Goal: Task Accomplishment & Management: Use online tool/utility

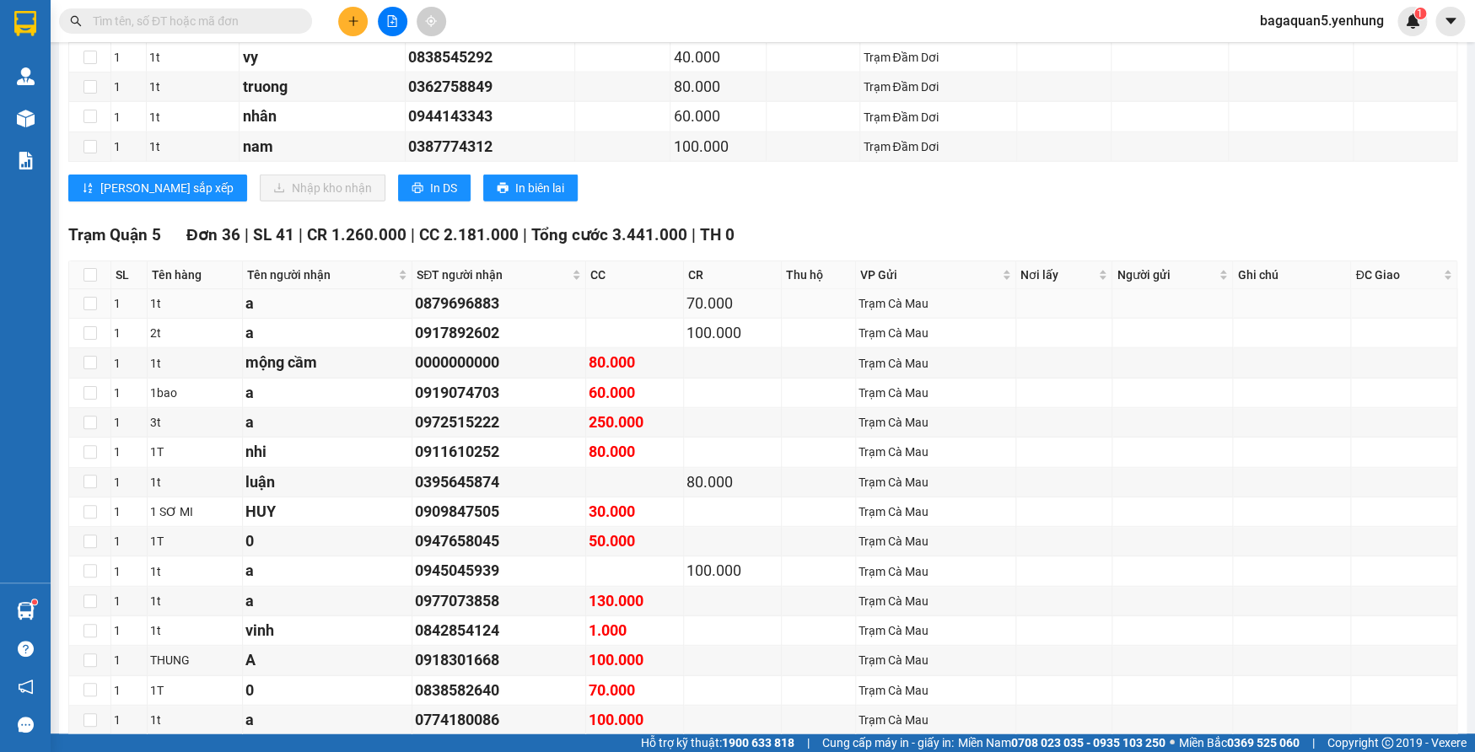
scroll to position [1854, 0]
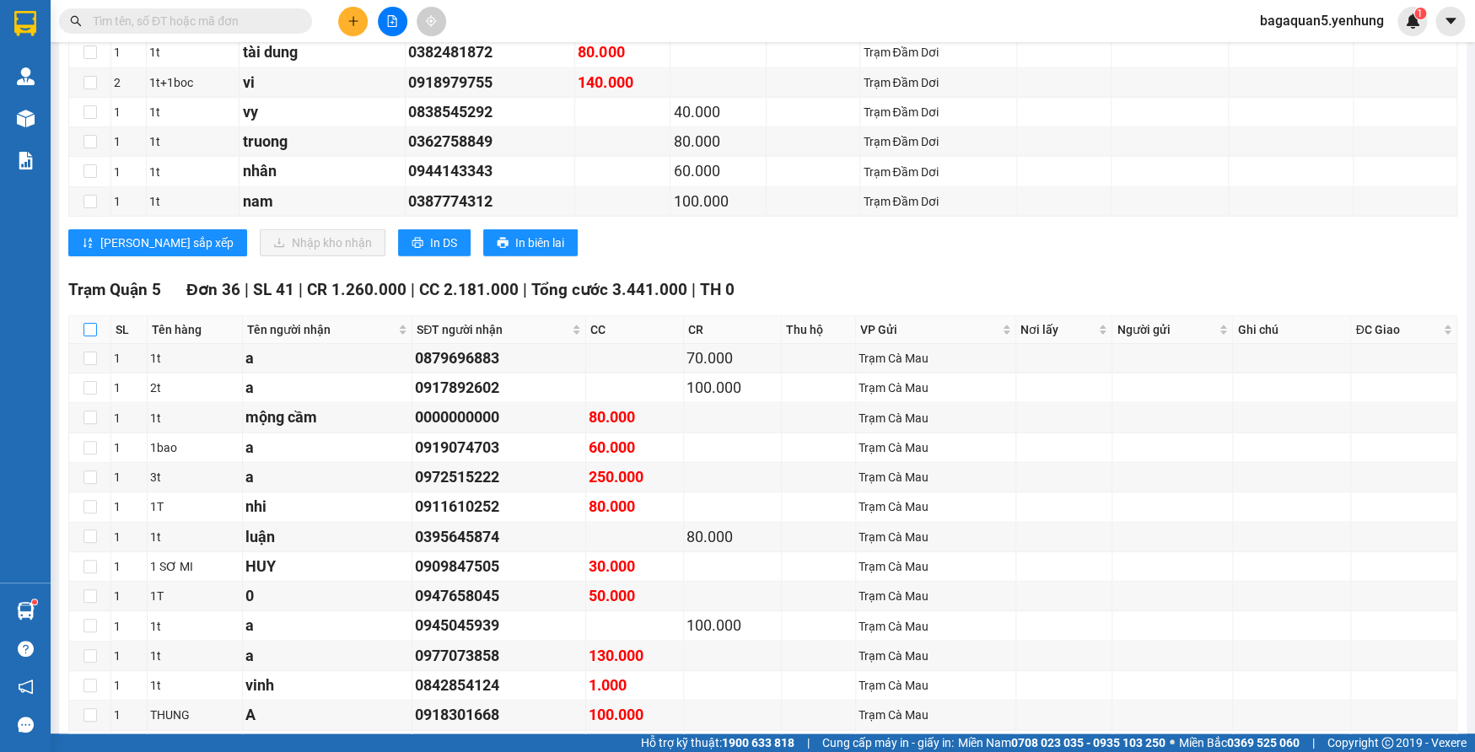
click at [89, 323] on input "checkbox" at bounding box center [89, 329] width 13 height 13
checkbox input "true"
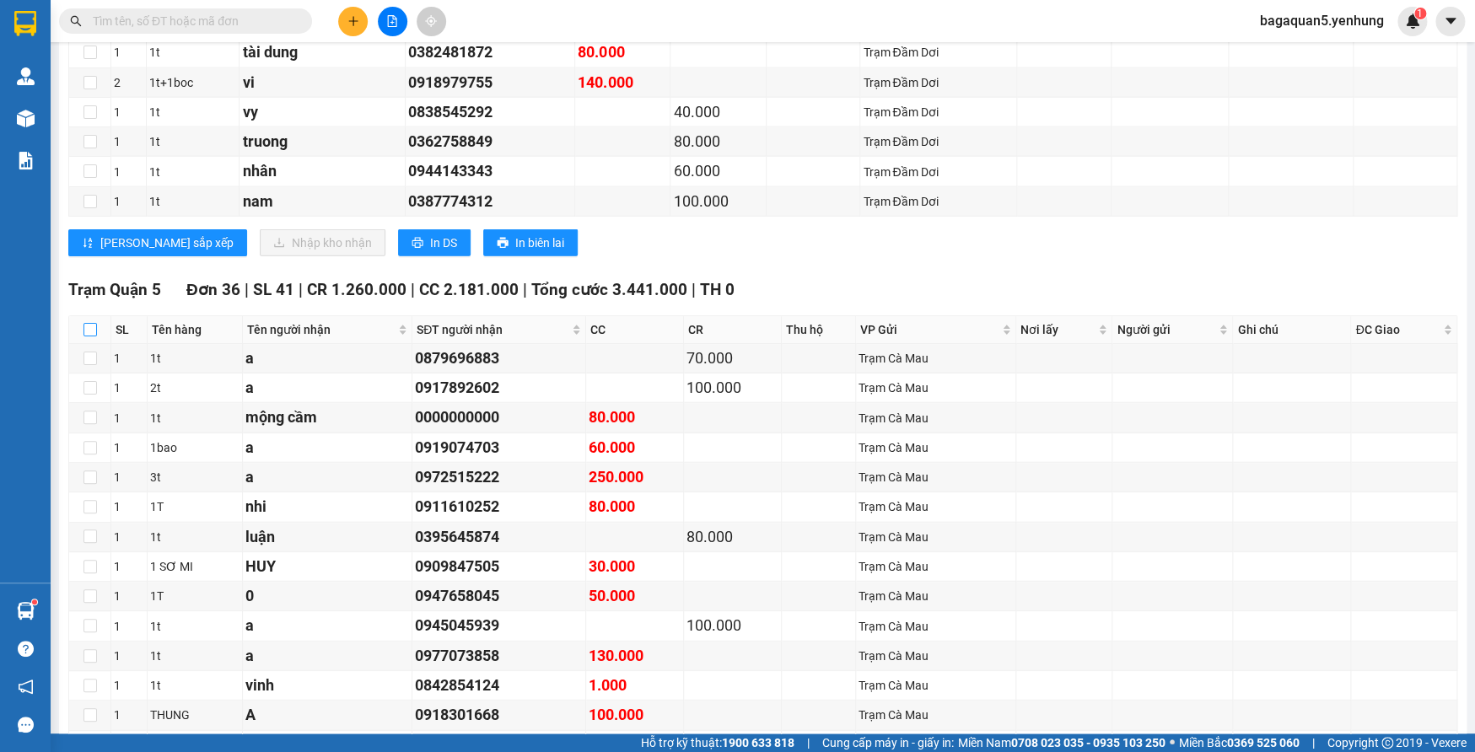
checkbox input "true"
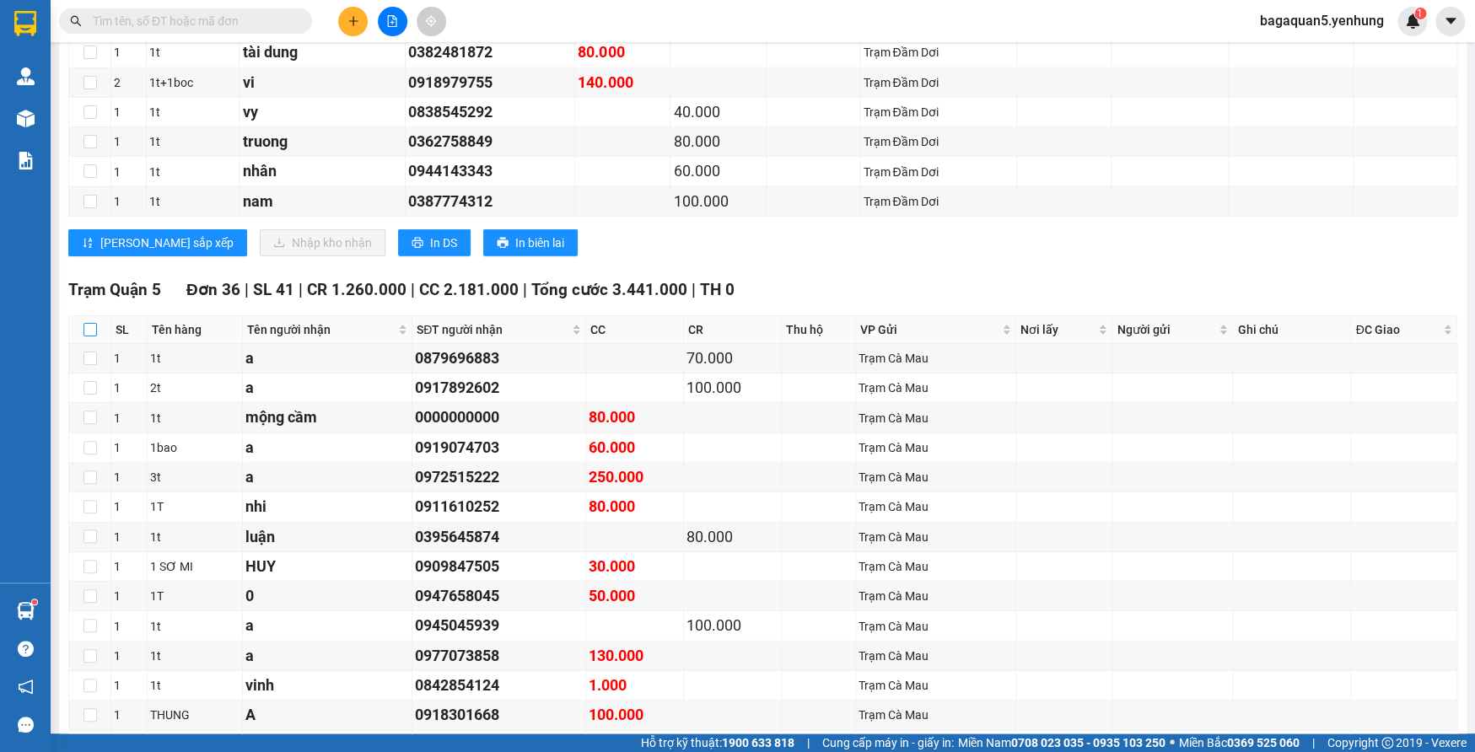
checkbox input "true"
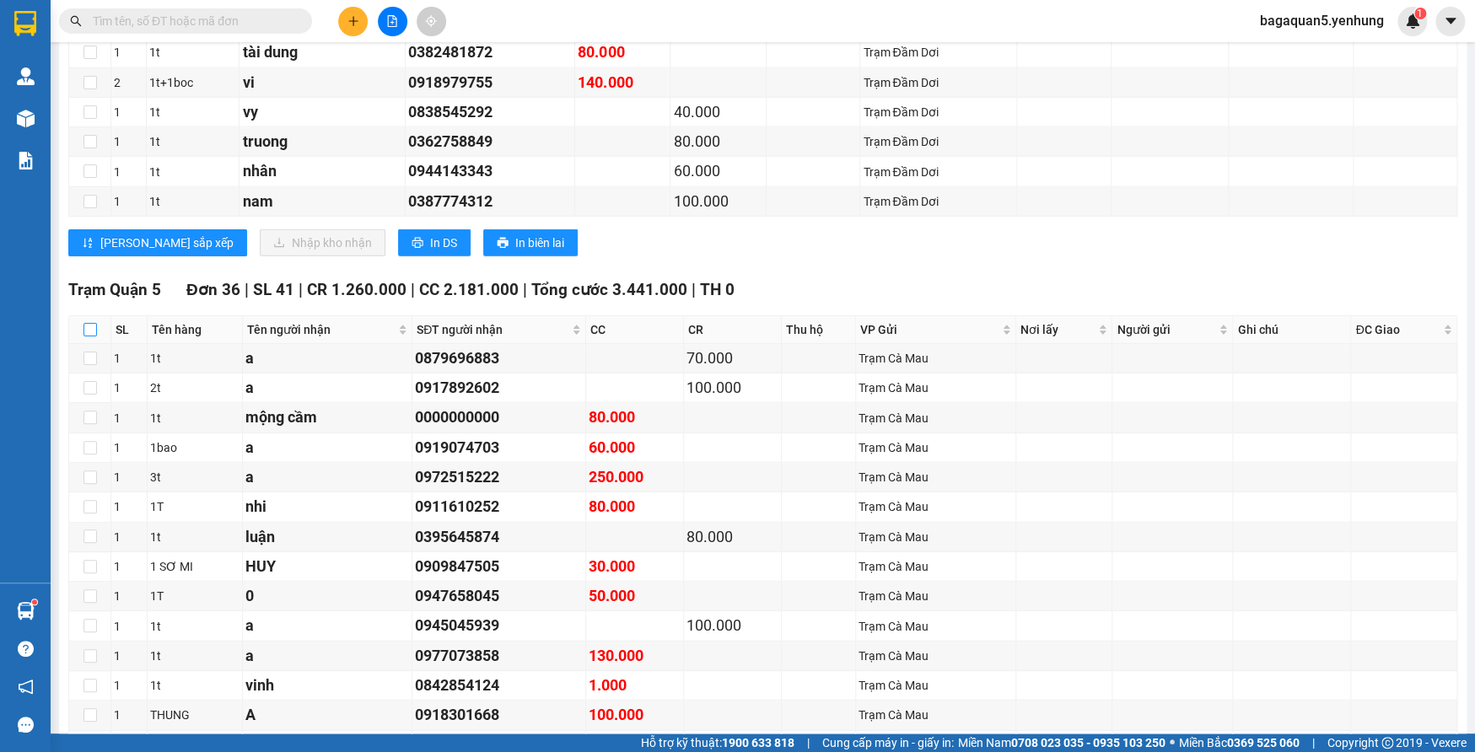
checkbox input "true"
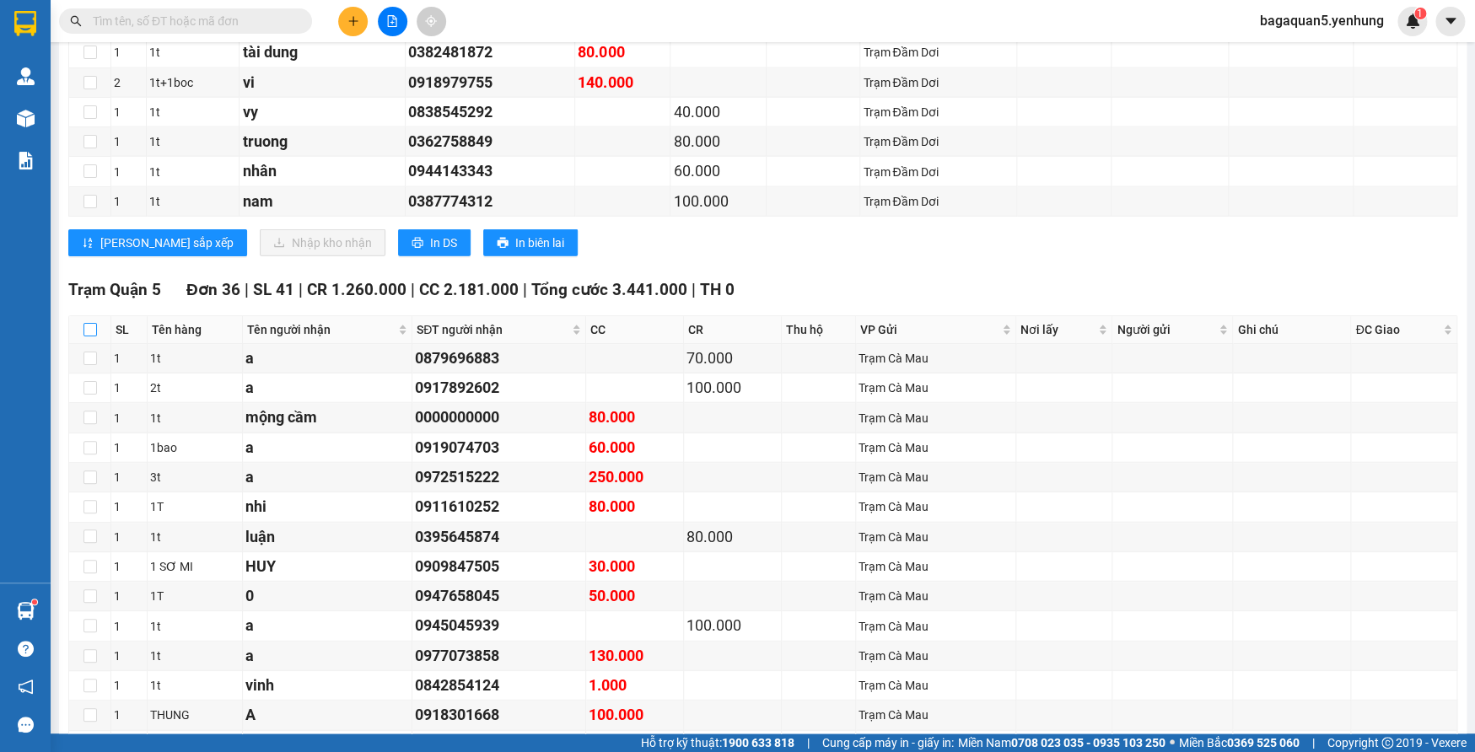
checkbox input "true"
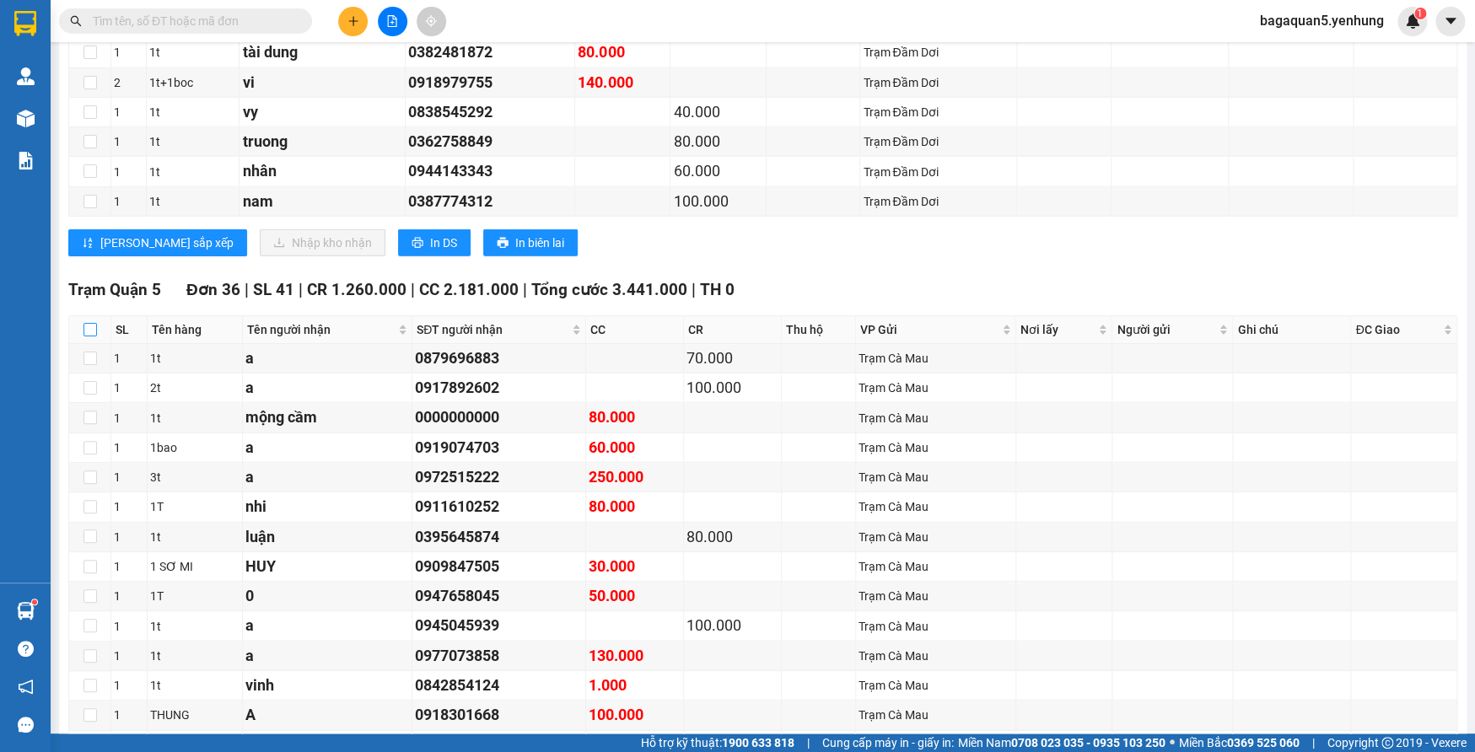
checkbox input "true"
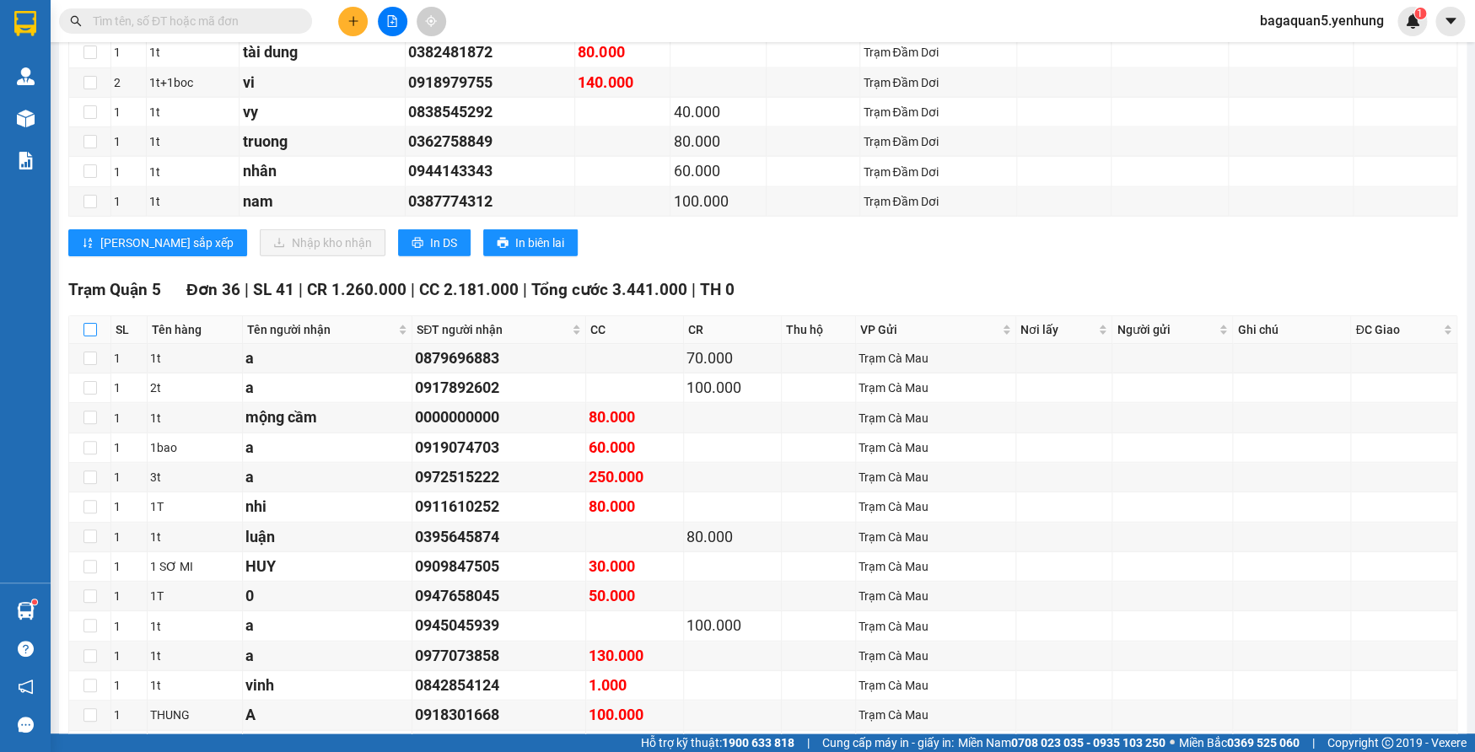
checkbox input "true"
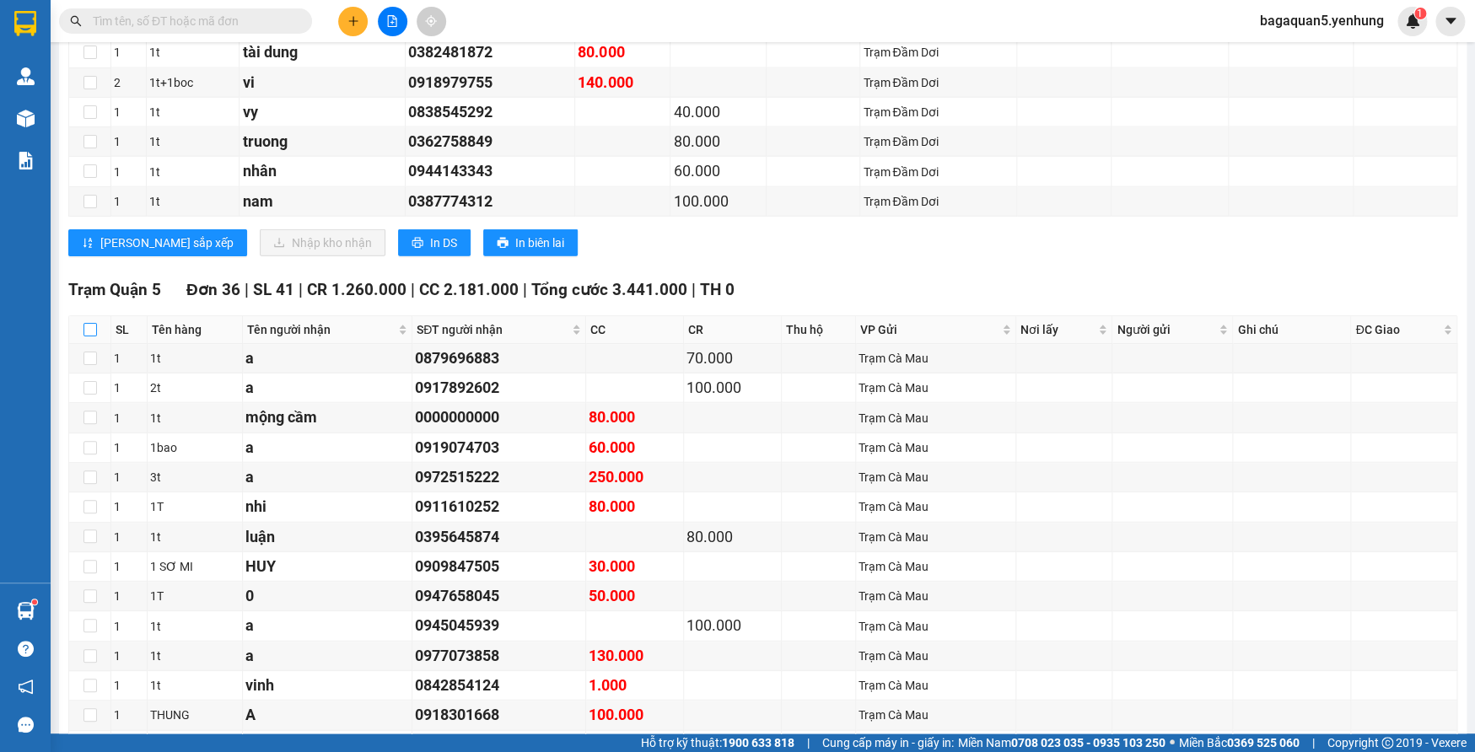
checkbox input "true"
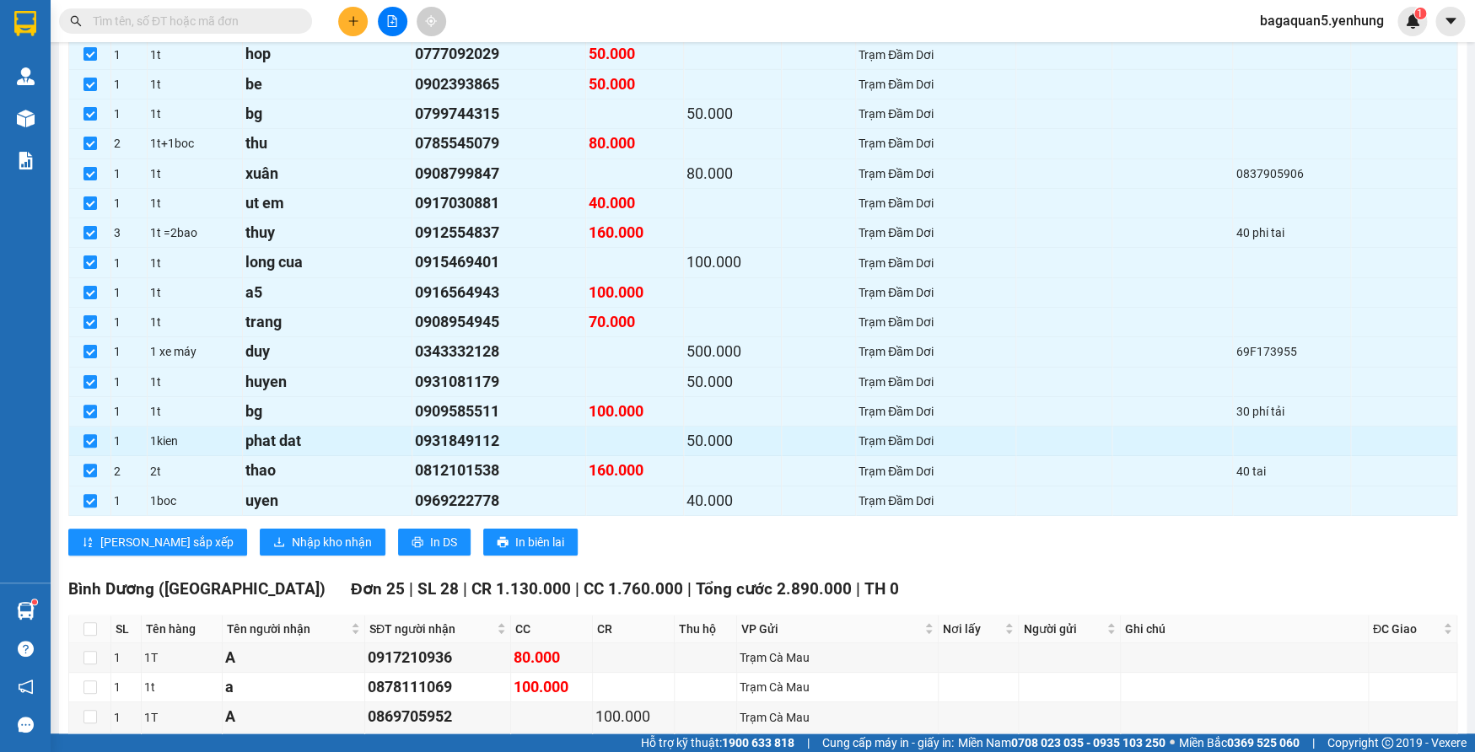
scroll to position [2865, 0]
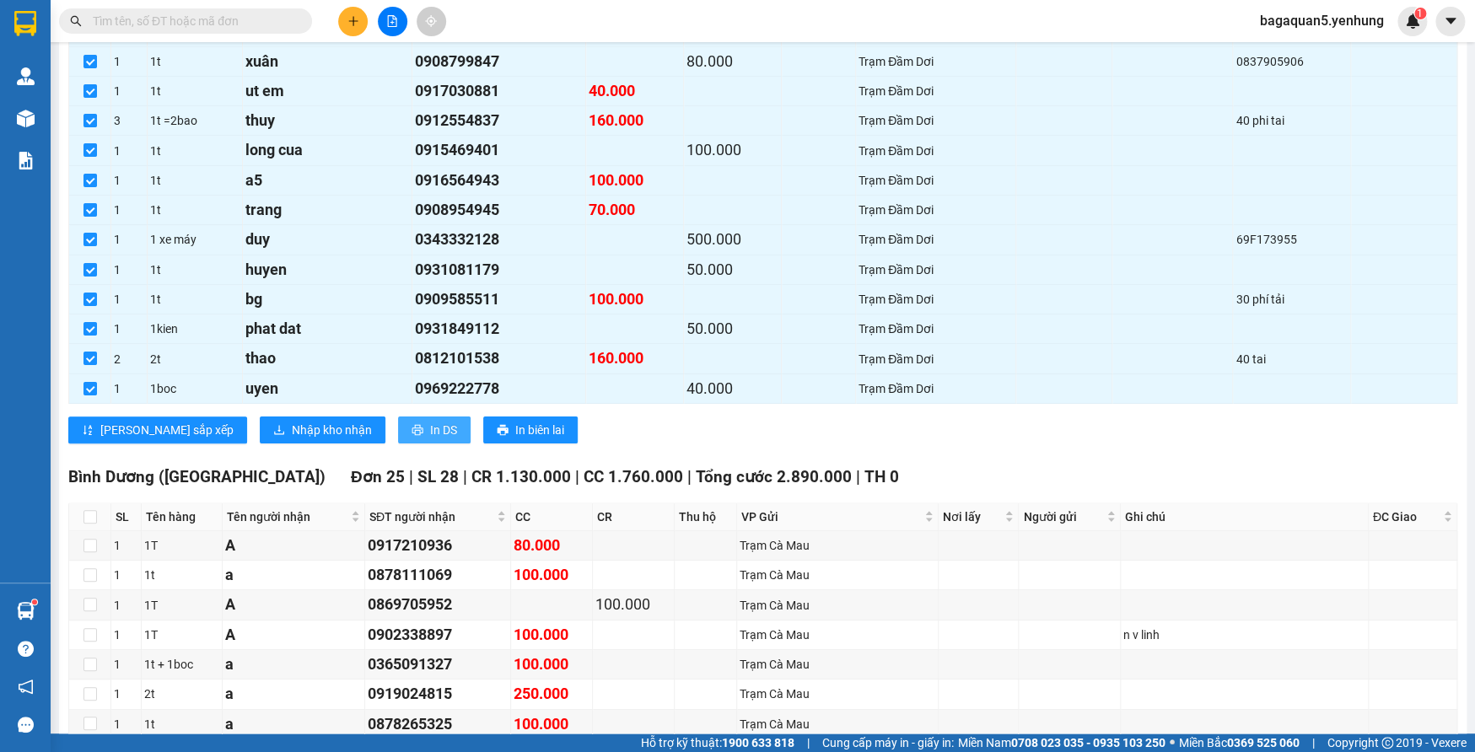
drag, startPoint x: 363, startPoint y: 423, endPoint x: 367, endPoint y: 412, distance: 11.7
click at [430, 421] on span "In DS" at bounding box center [443, 430] width 27 height 19
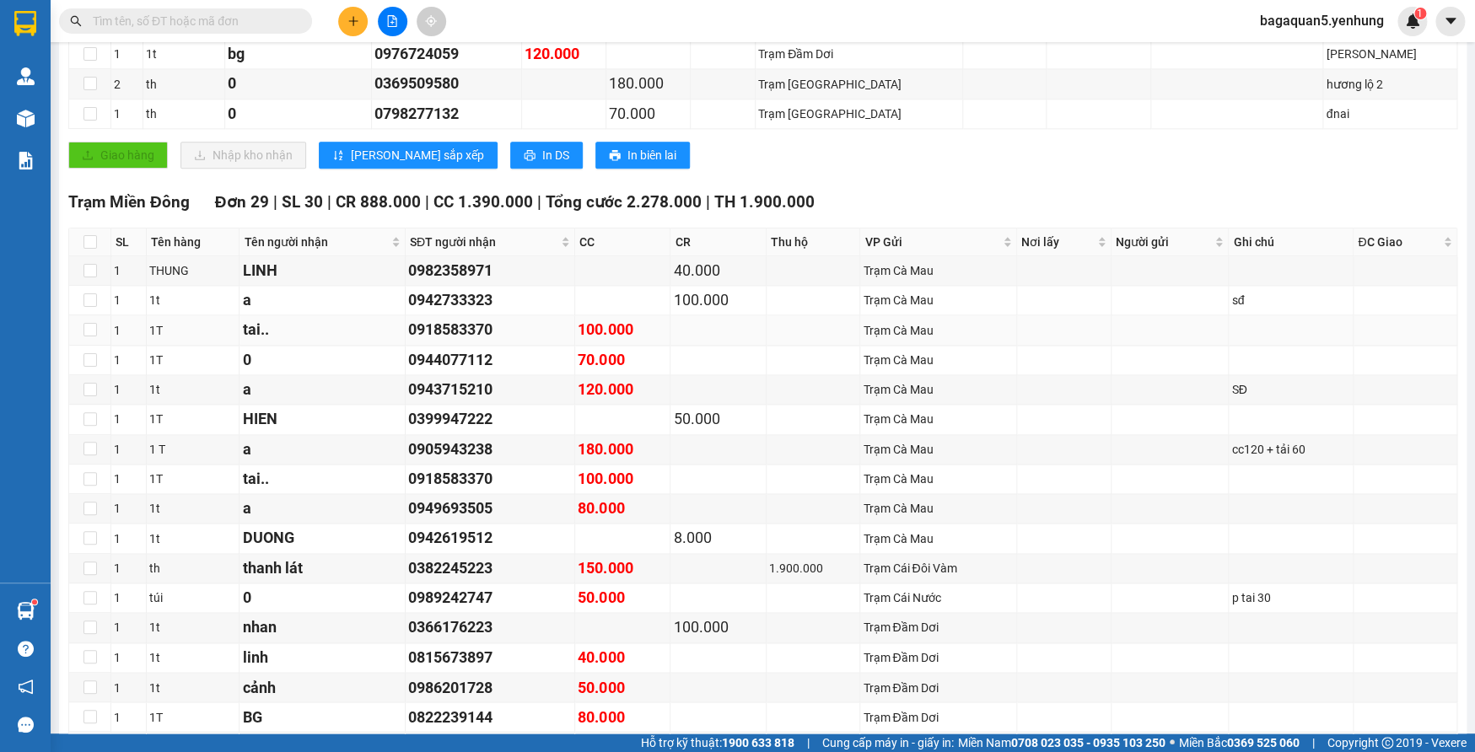
scroll to position [944, 0]
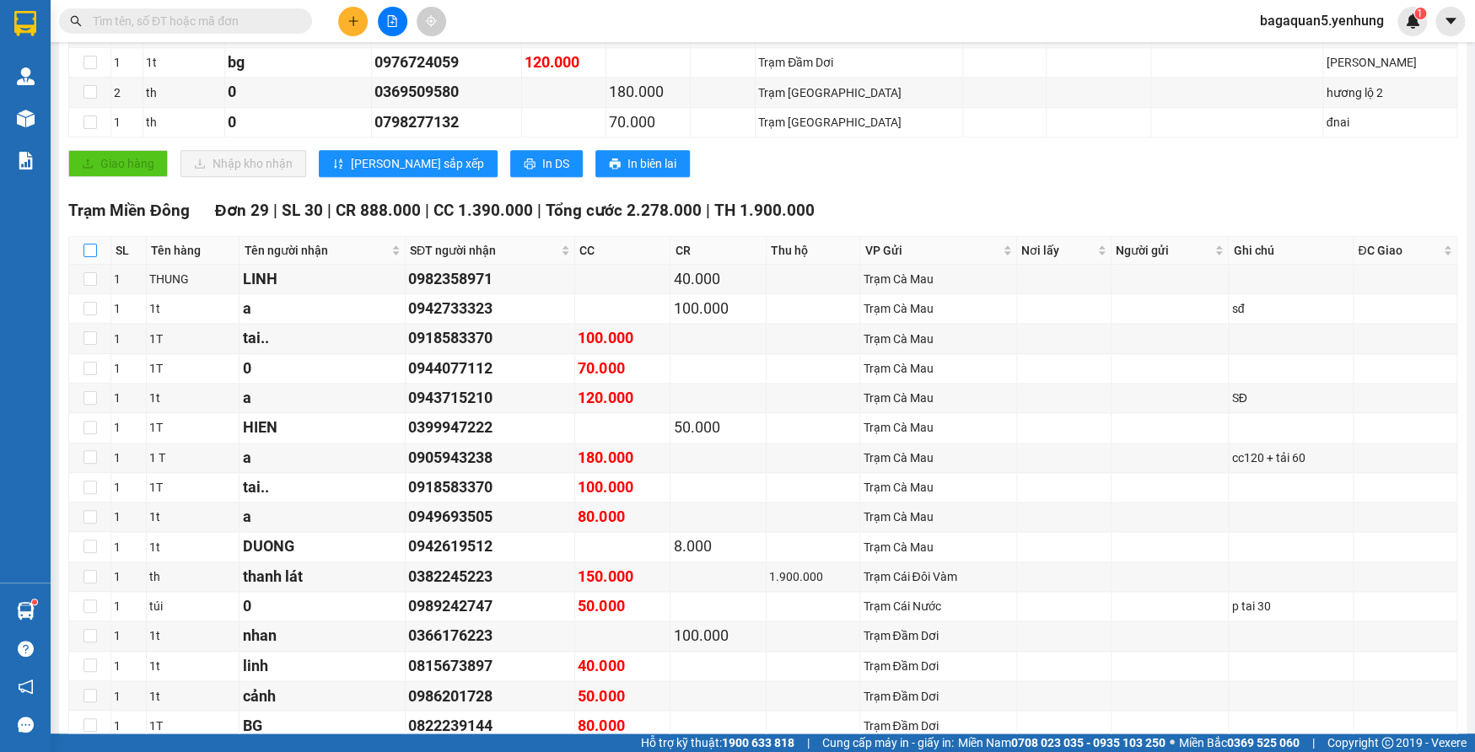
click at [89, 246] on input "checkbox" at bounding box center [89, 250] width 13 height 13
checkbox input "true"
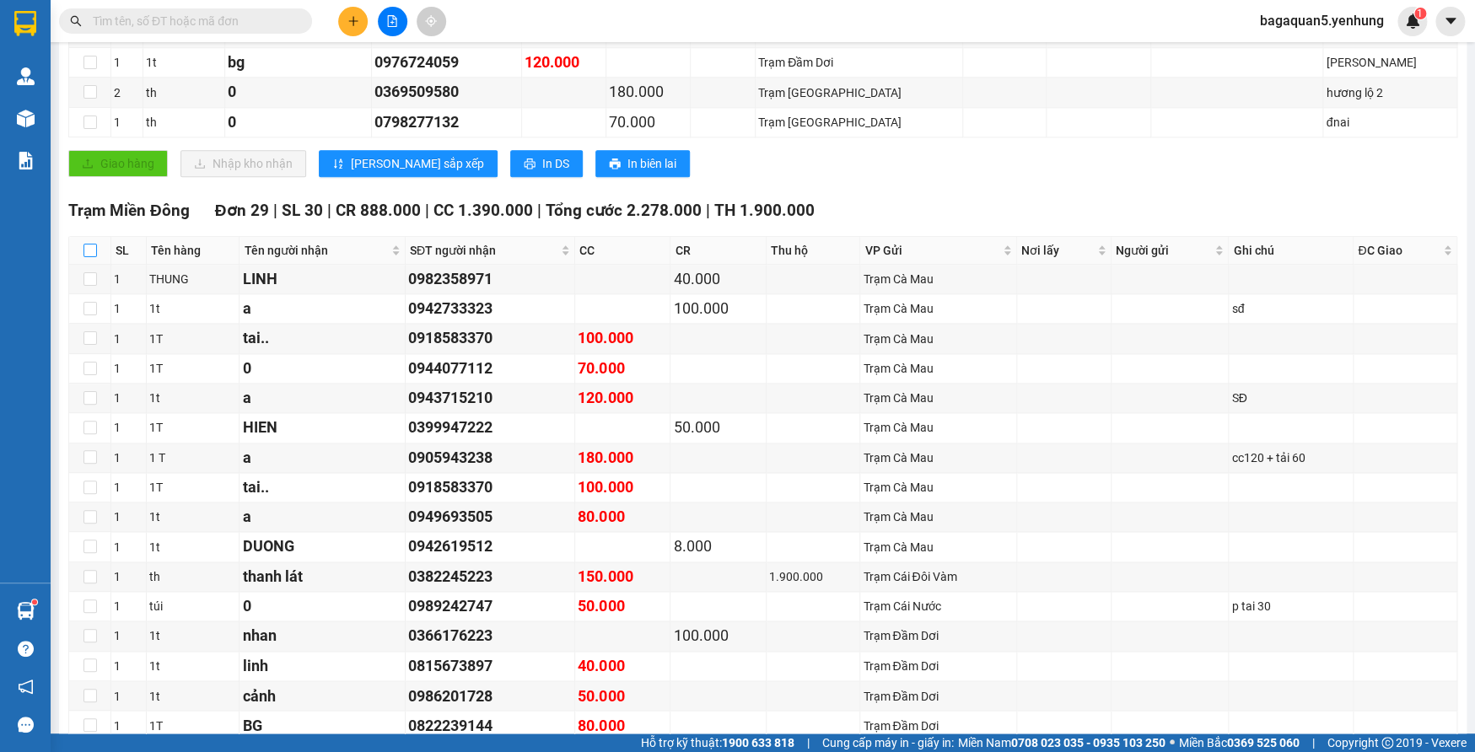
checkbox input "true"
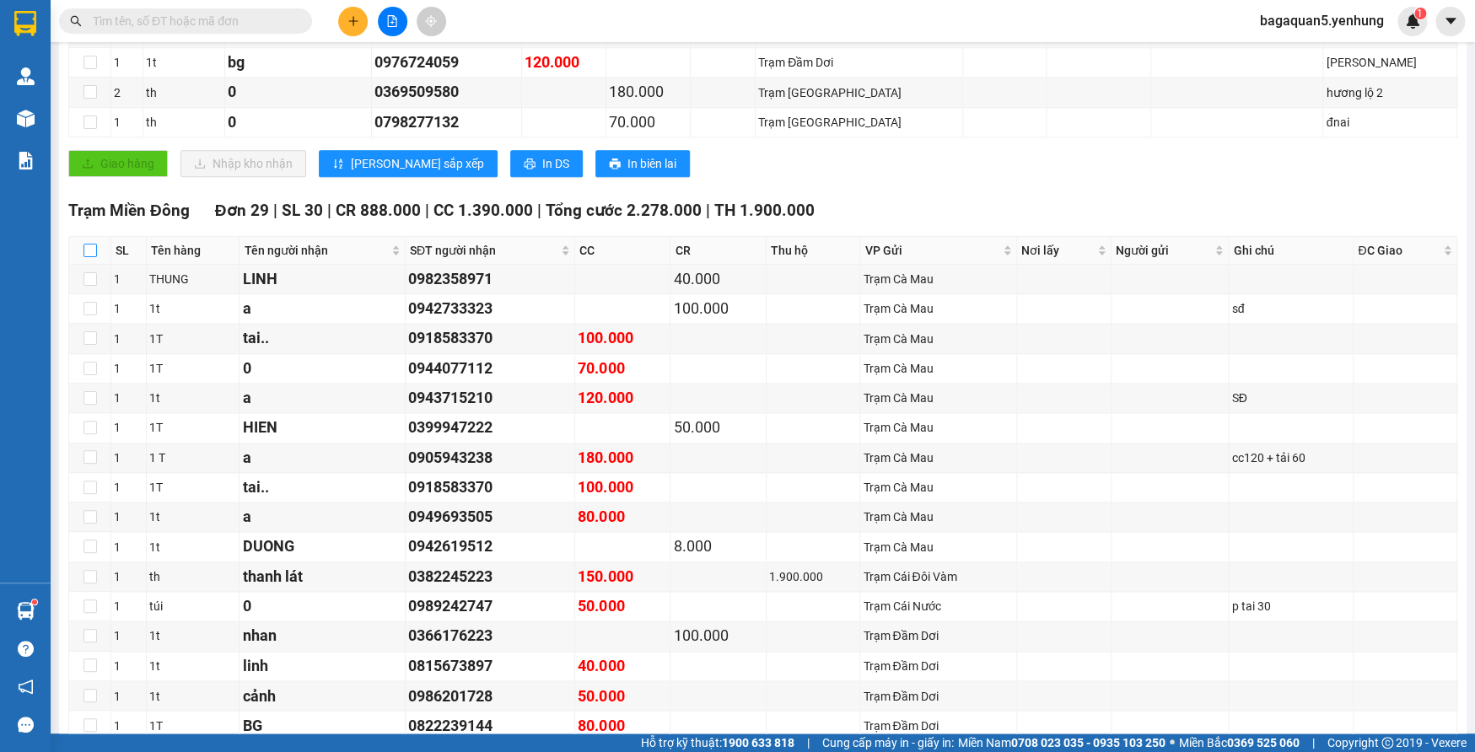
checkbox input "true"
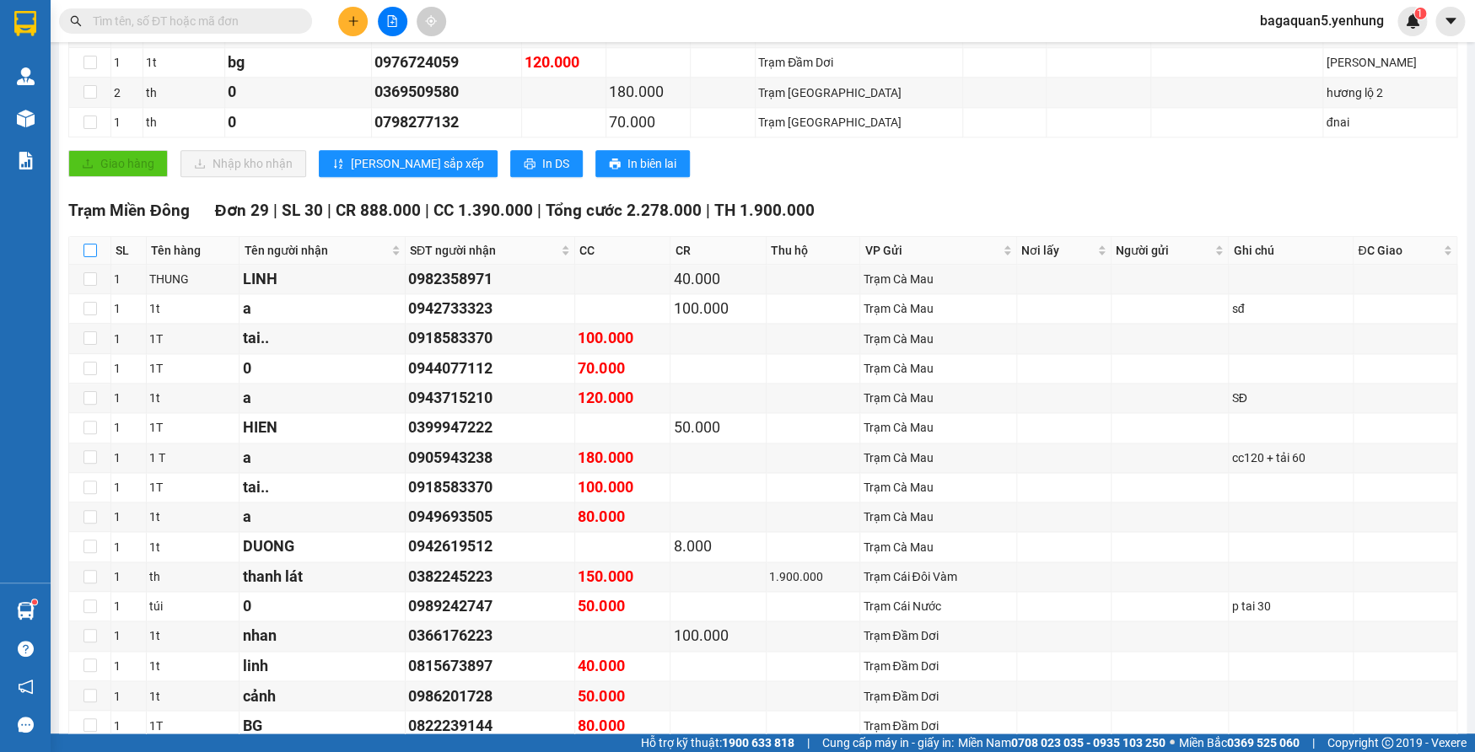
checkbox input "true"
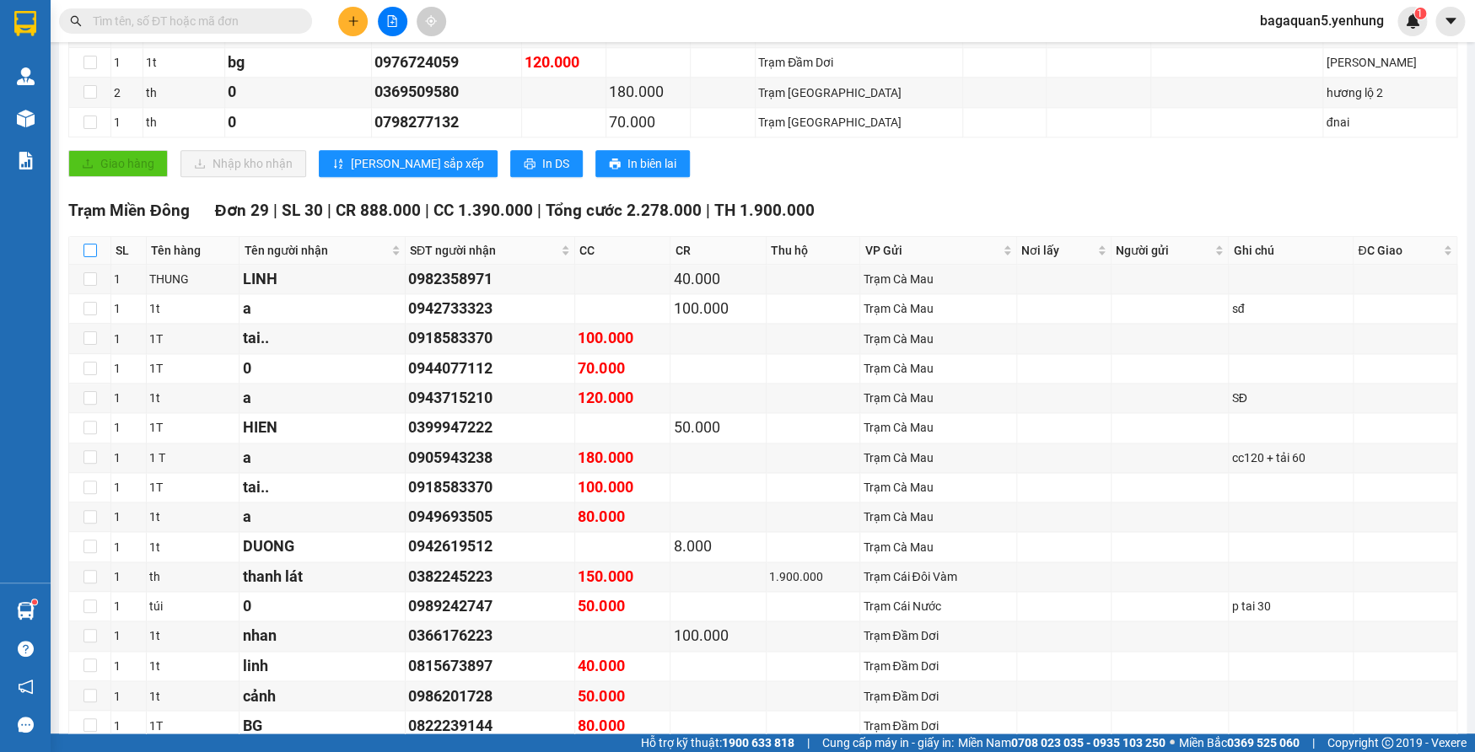
checkbox input "true"
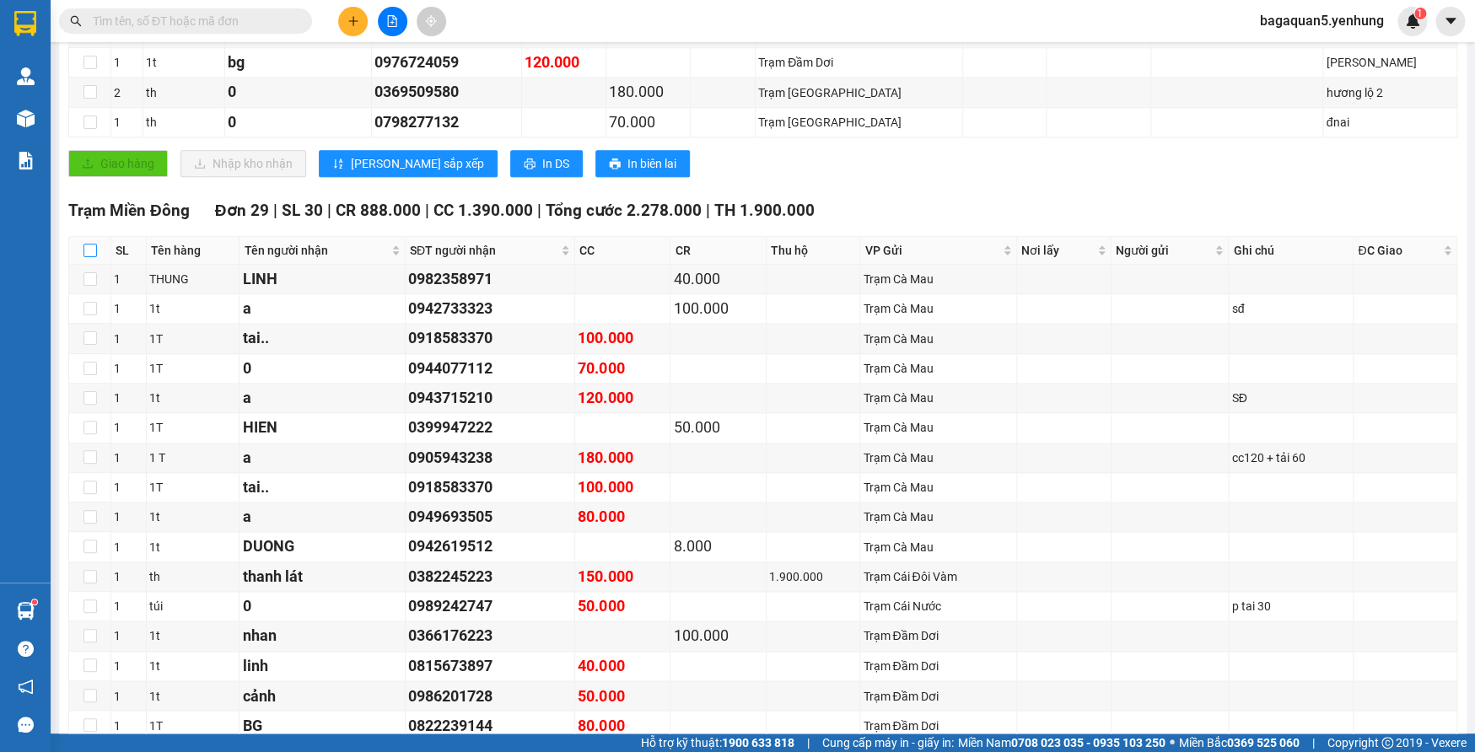
checkbox input "true"
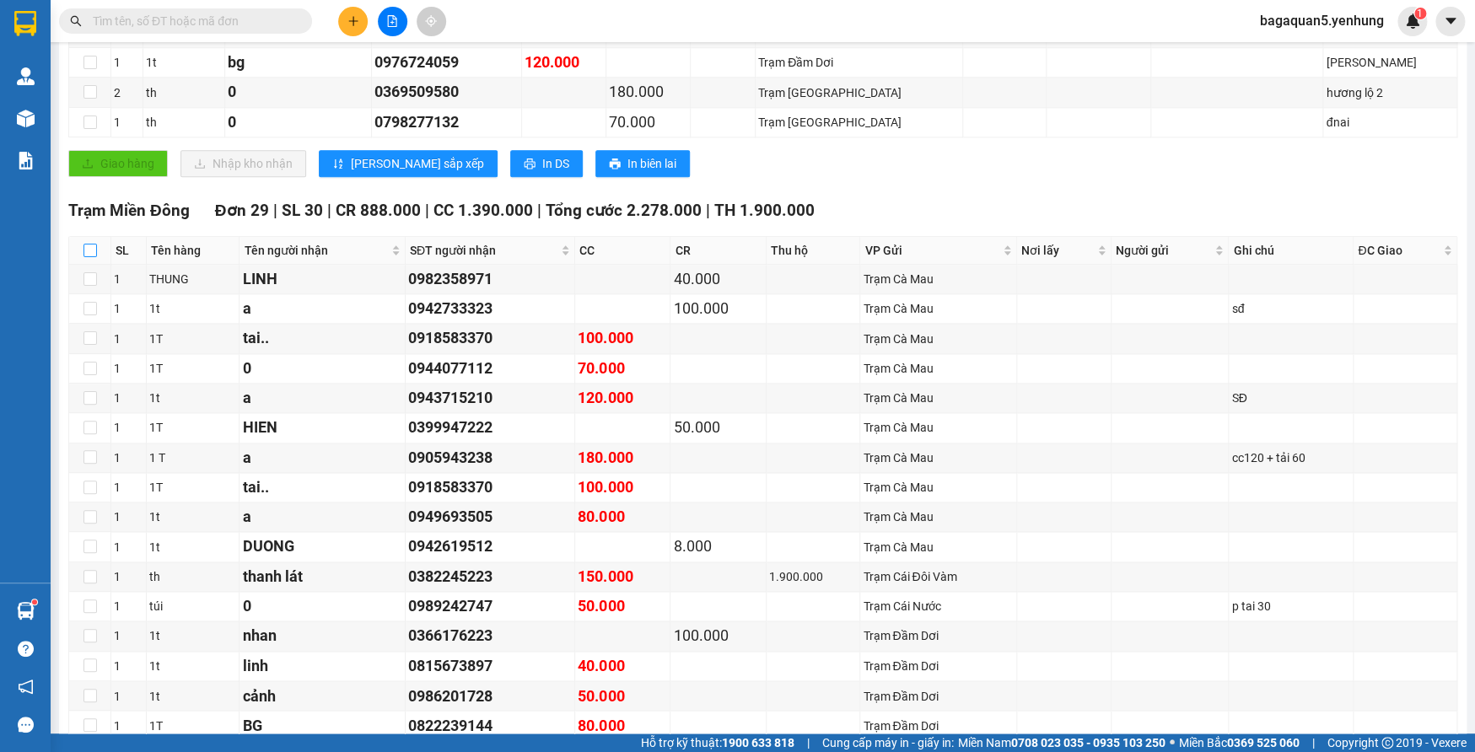
checkbox input "true"
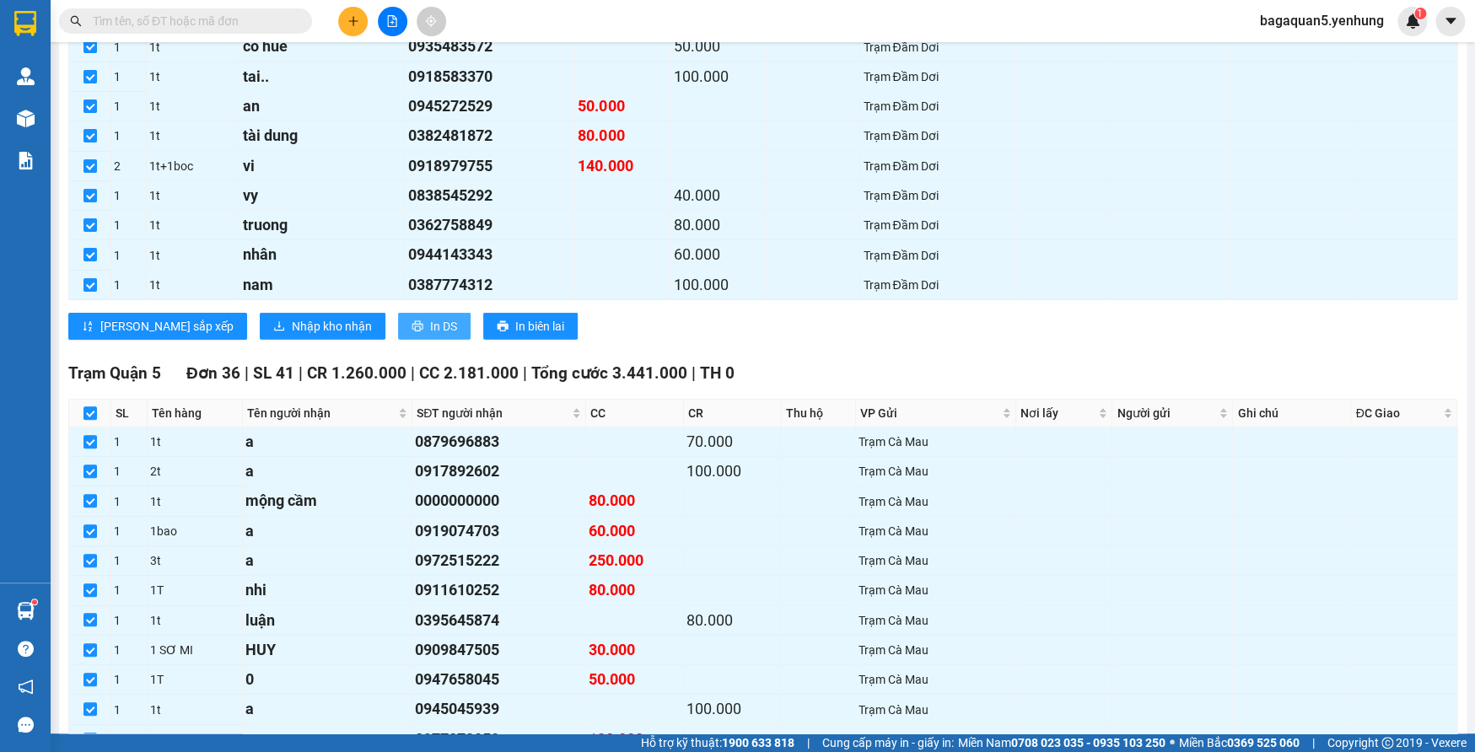
scroll to position [1766, 0]
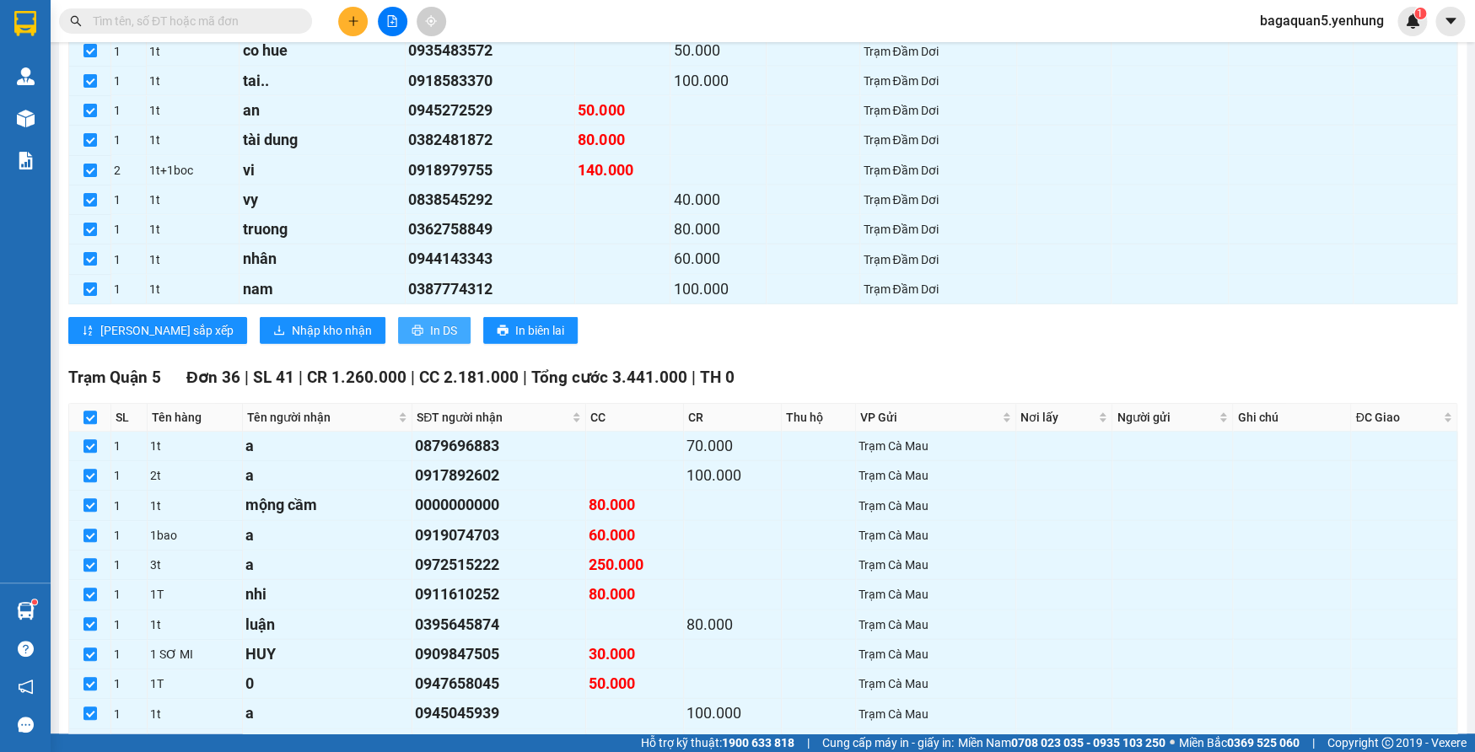
click at [430, 331] on span "In DS" at bounding box center [443, 330] width 27 height 19
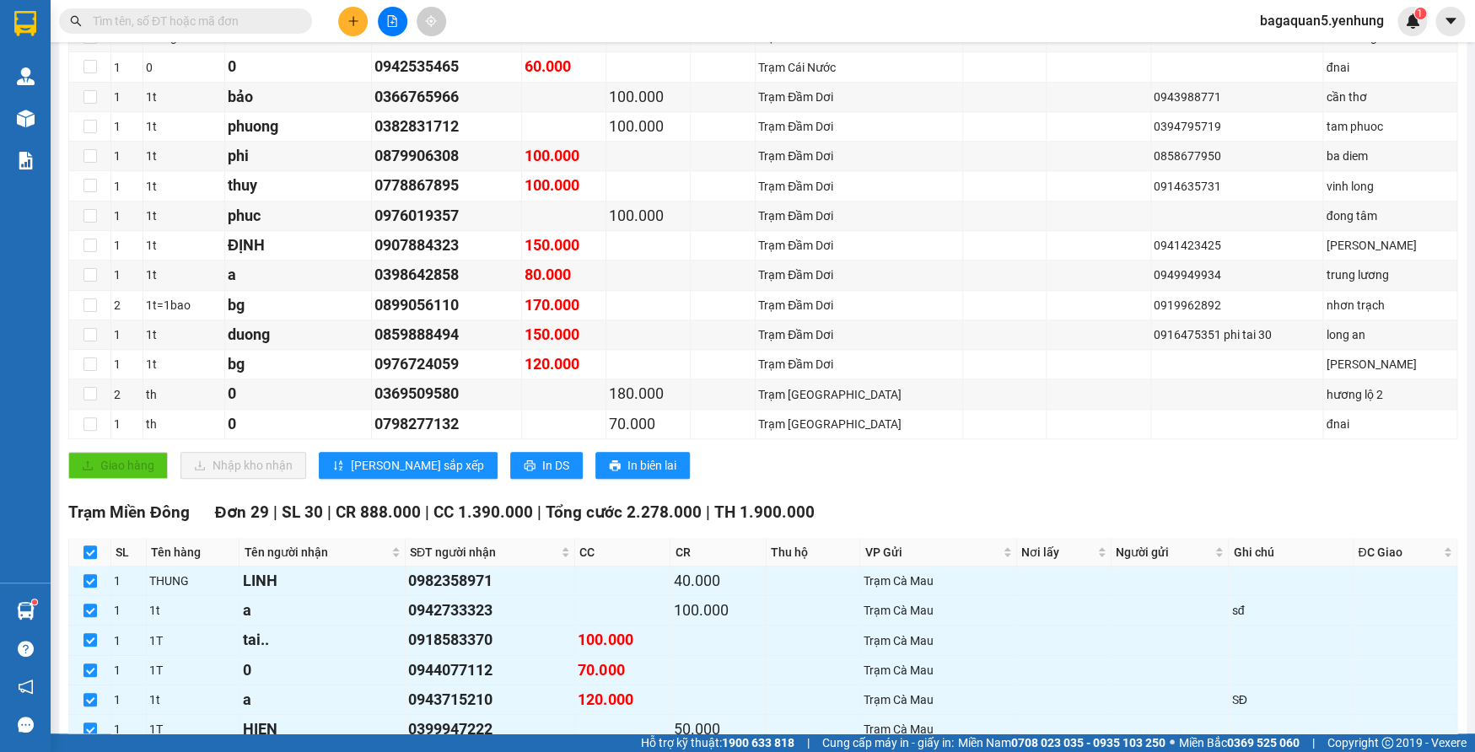
scroll to position [2567, 0]
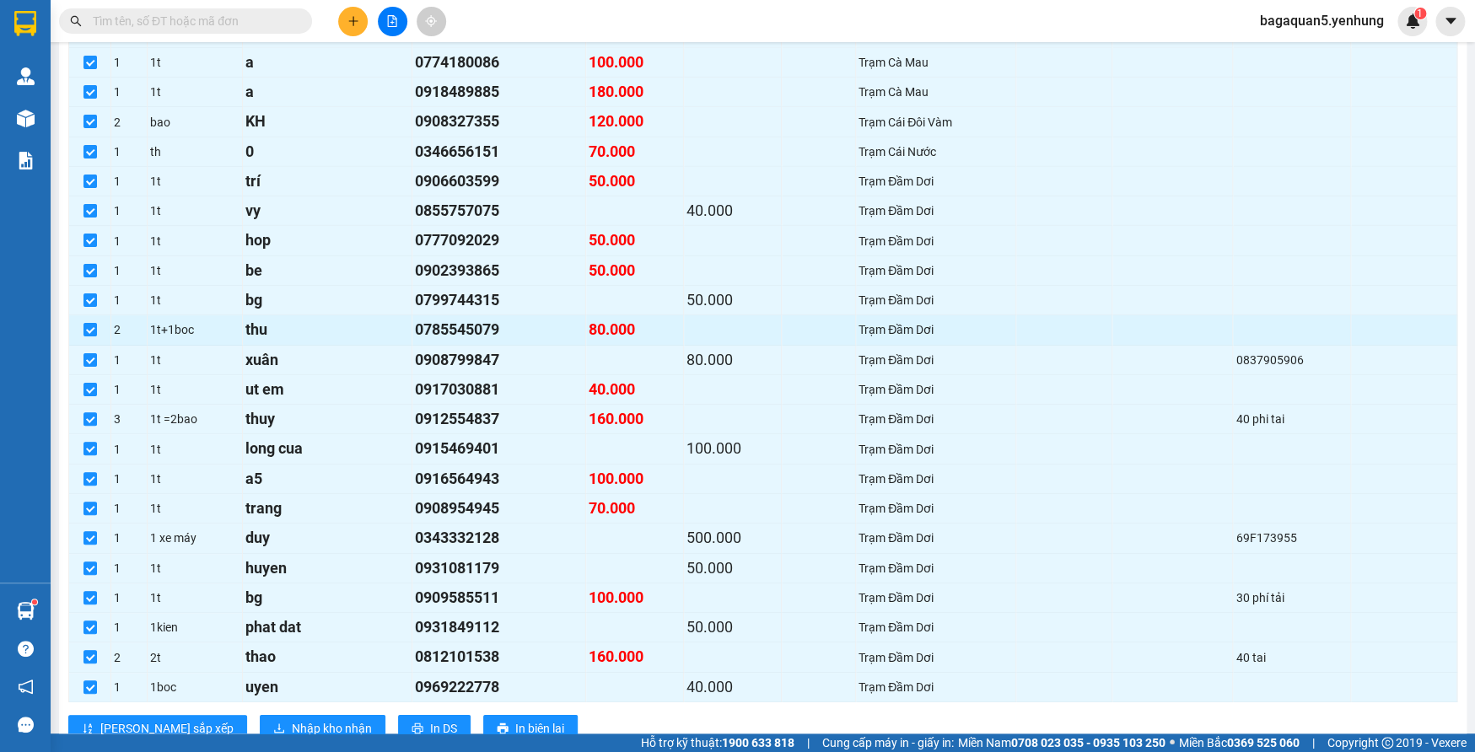
click at [718, 306] on tbody "1 1t a 0879696883 70.000 Trạm Cà Mau 1 2t a 0917892602 100.000 Trạm Cà Mau 1 1t…" at bounding box center [763, 167] width 1388 height 1071
